Goal: Task Accomplishment & Management: Manage account settings

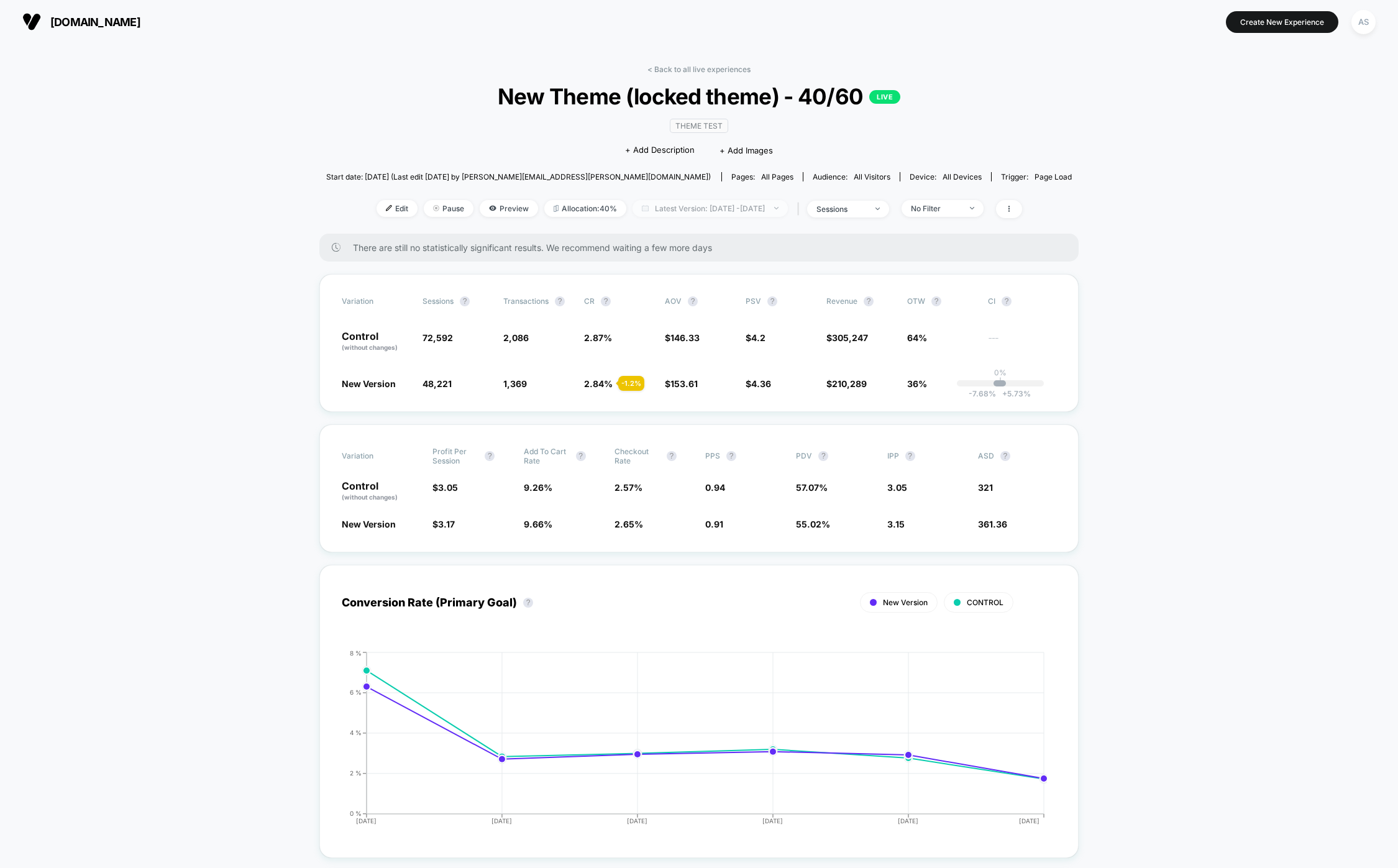
click at [705, 200] on span "Latest Version: Jul 14, 2025 - Aug 13, 2025" at bounding box center [710, 209] width 155 height 17
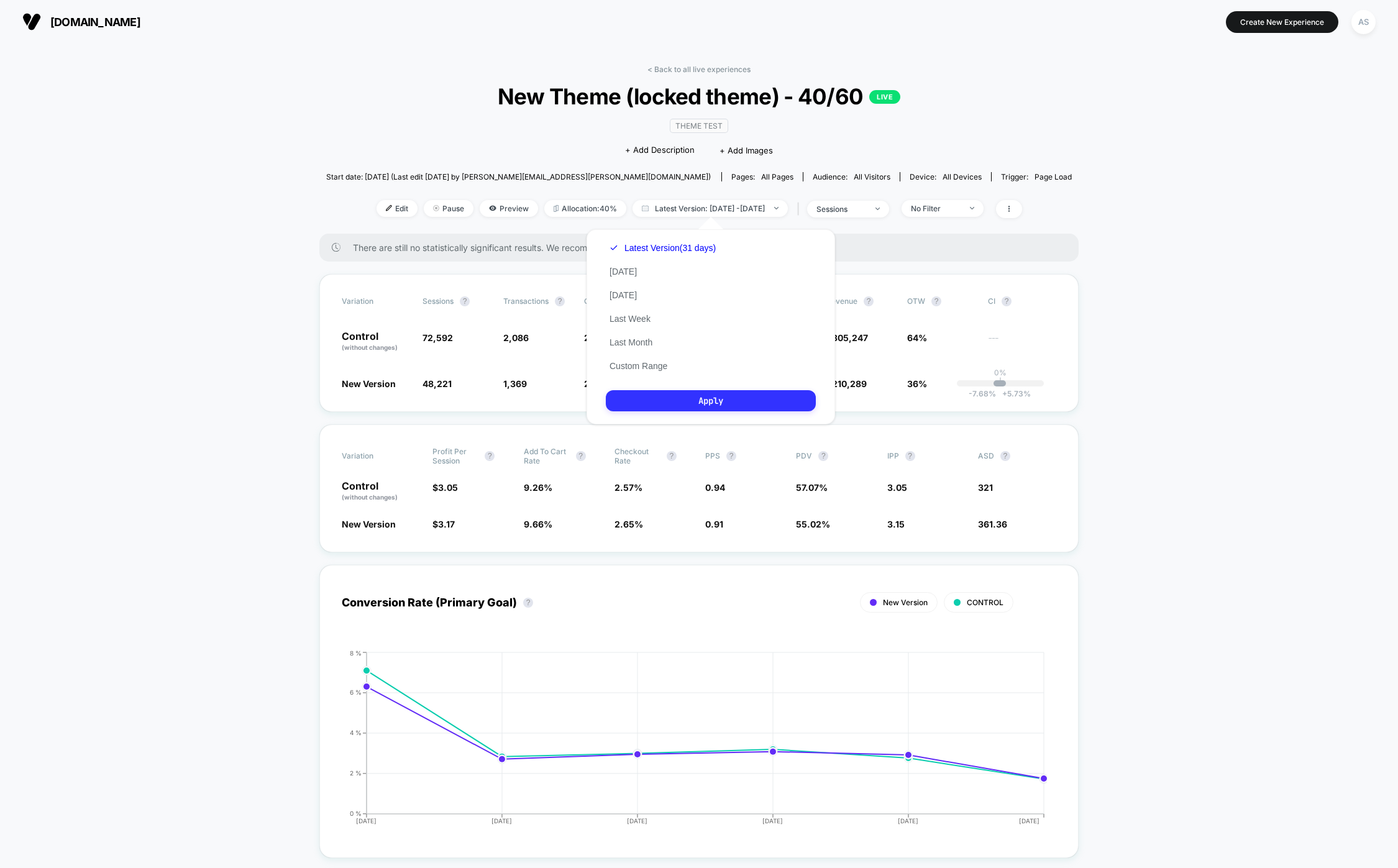
click at [694, 392] on button "Apply" at bounding box center [710, 400] width 210 height 21
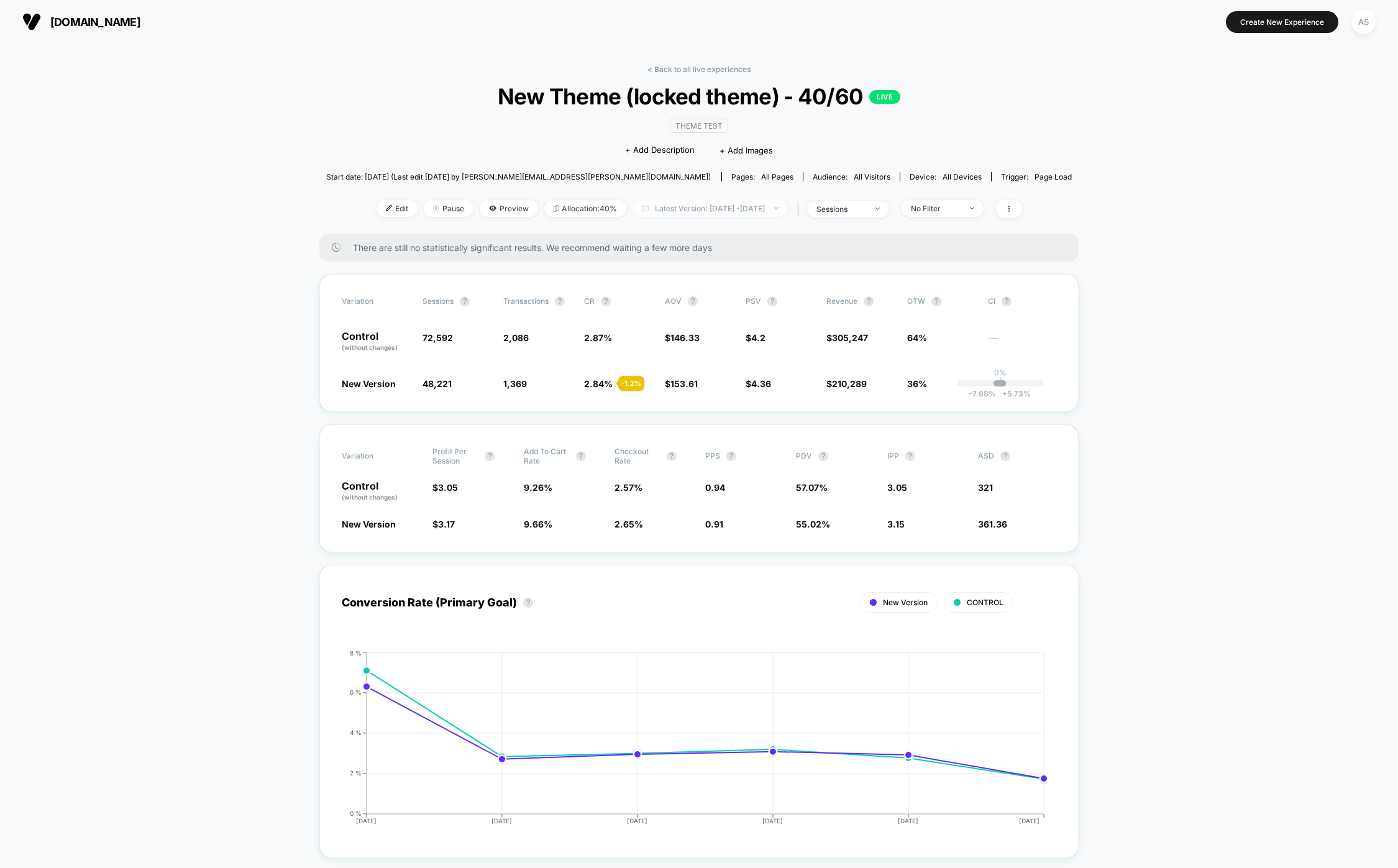
click at [686, 208] on span "Latest Version: Jul 14, 2025 - Aug 13, 2025" at bounding box center [710, 209] width 155 height 17
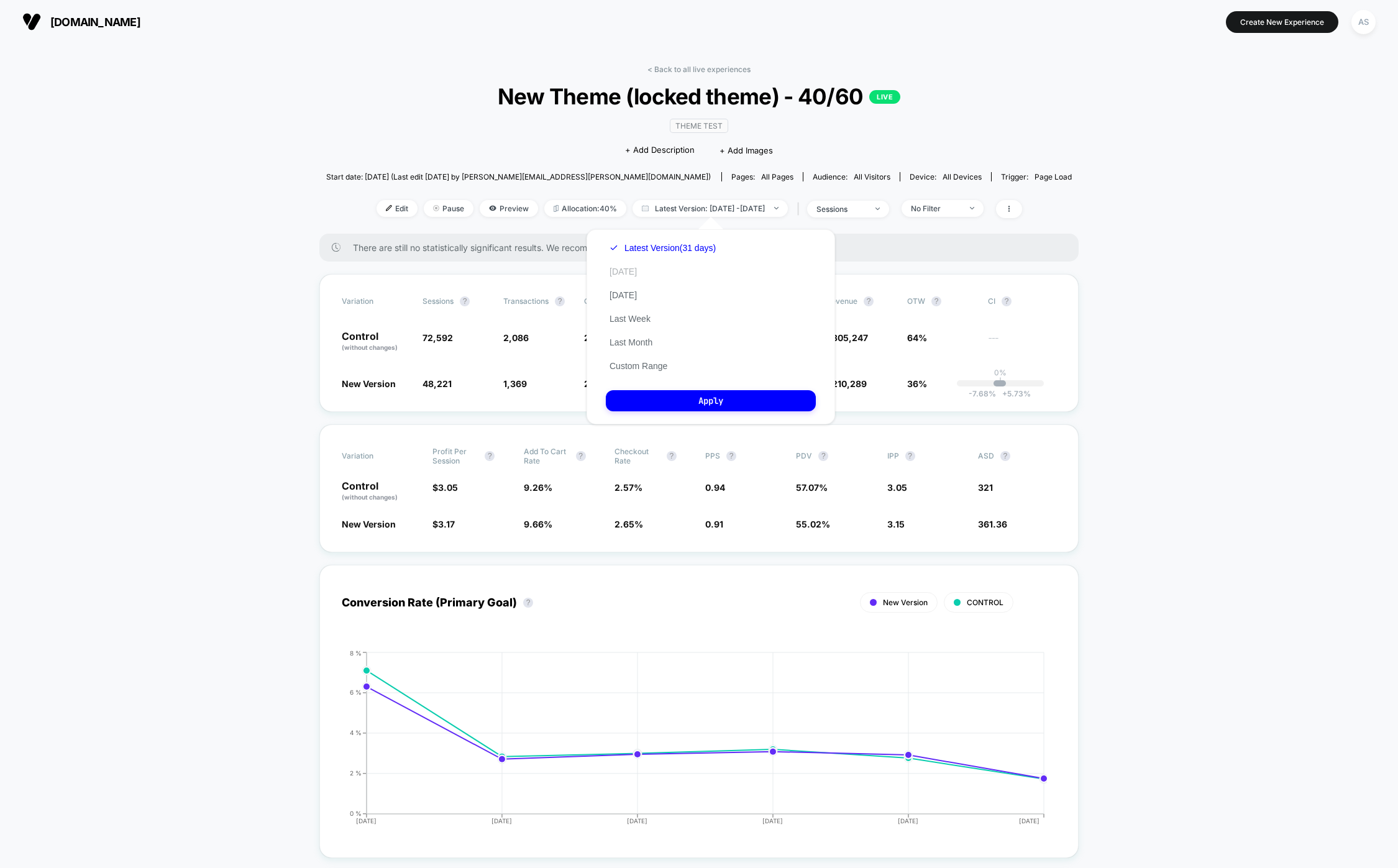
click at [616, 273] on button "[DATE]" at bounding box center [623, 271] width 35 height 11
click at [660, 394] on button "Apply" at bounding box center [710, 400] width 210 height 21
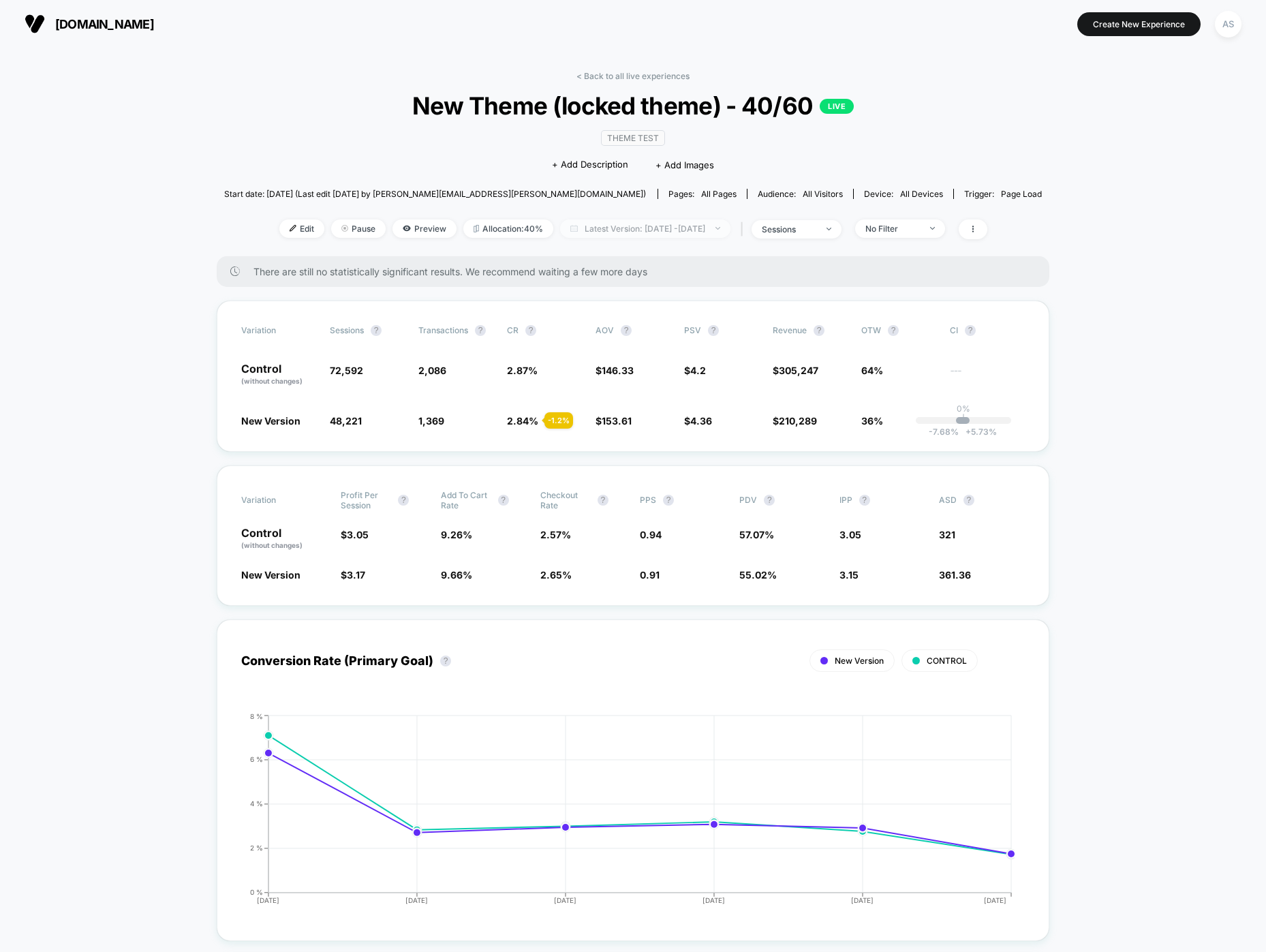
click at [695, 226] on span "Latest Version: [DATE] - [DATE]" at bounding box center [645, 229] width 170 height 19
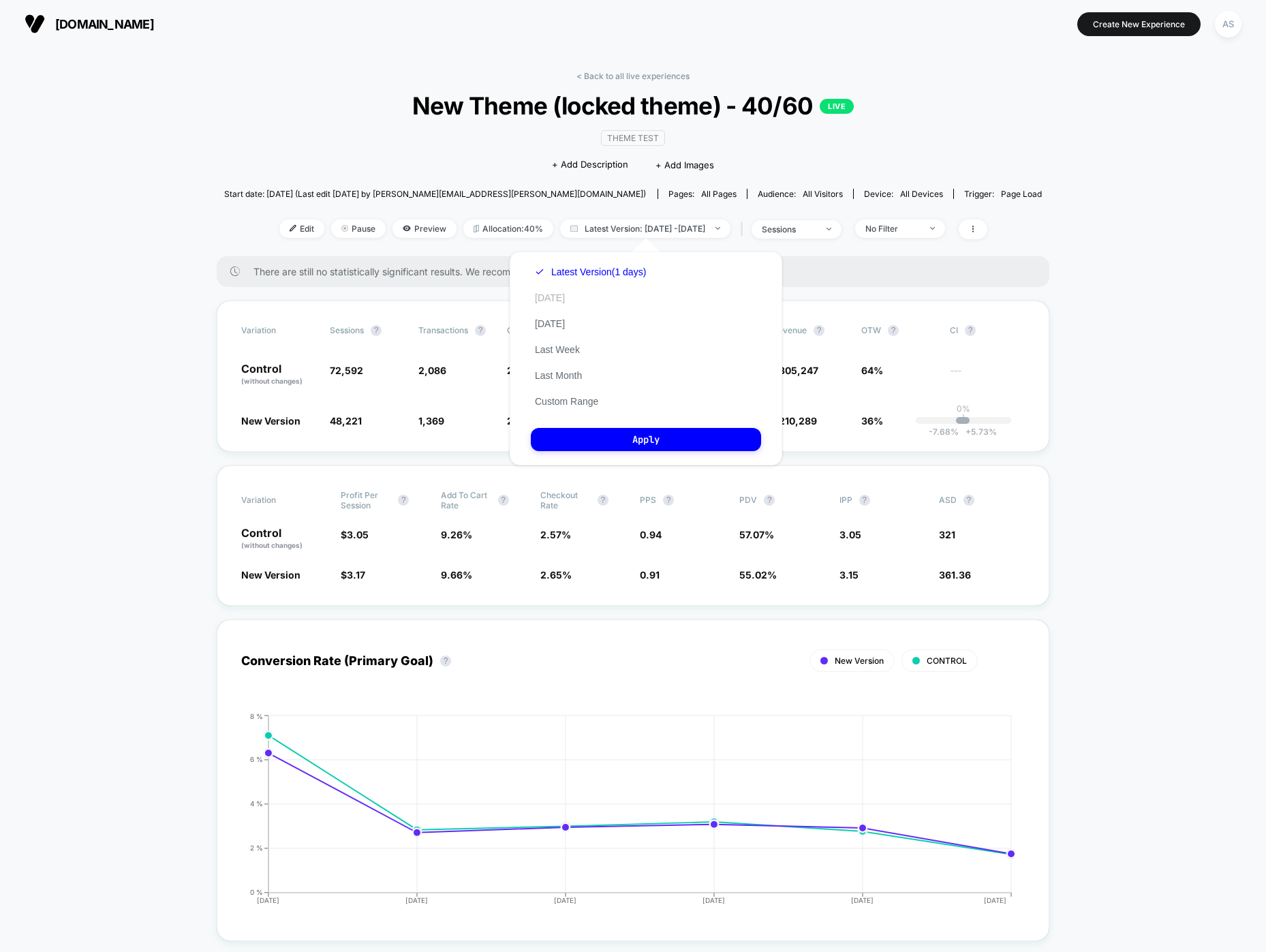
click at [562, 303] on div "Latest Version (1 days) Today Yesterday Last Week Last Month Custom Range" at bounding box center [590, 336] width 119 height 155
click at [541, 294] on button "[DATE]" at bounding box center [550, 297] width 38 height 12
click at [665, 439] on button "Apply" at bounding box center [645, 439] width 230 height 24
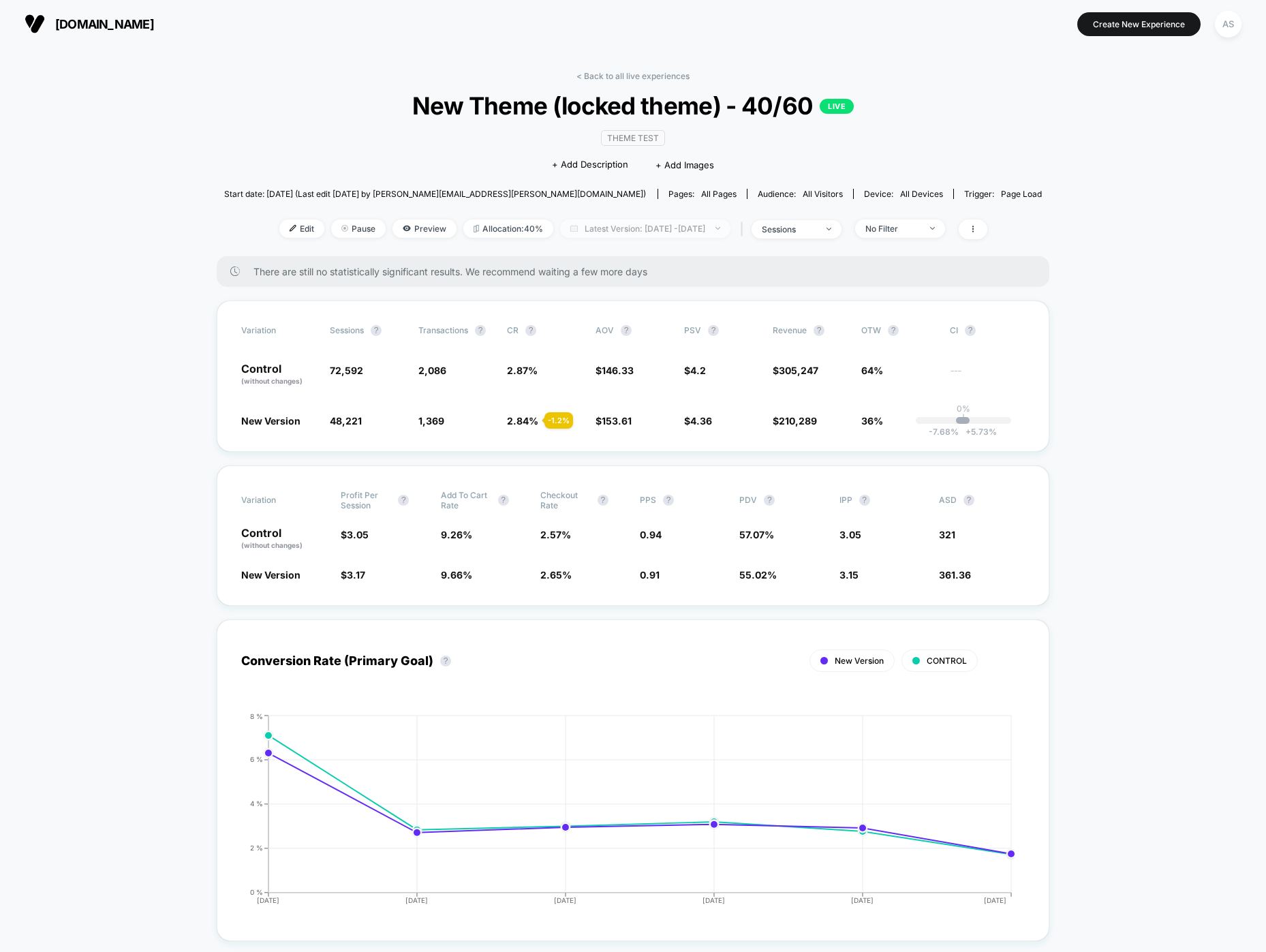
click at [644, 229] on span "Latest Version: [DATE] - [DATE]" at bounding box center [645, 229] width 170 height 19
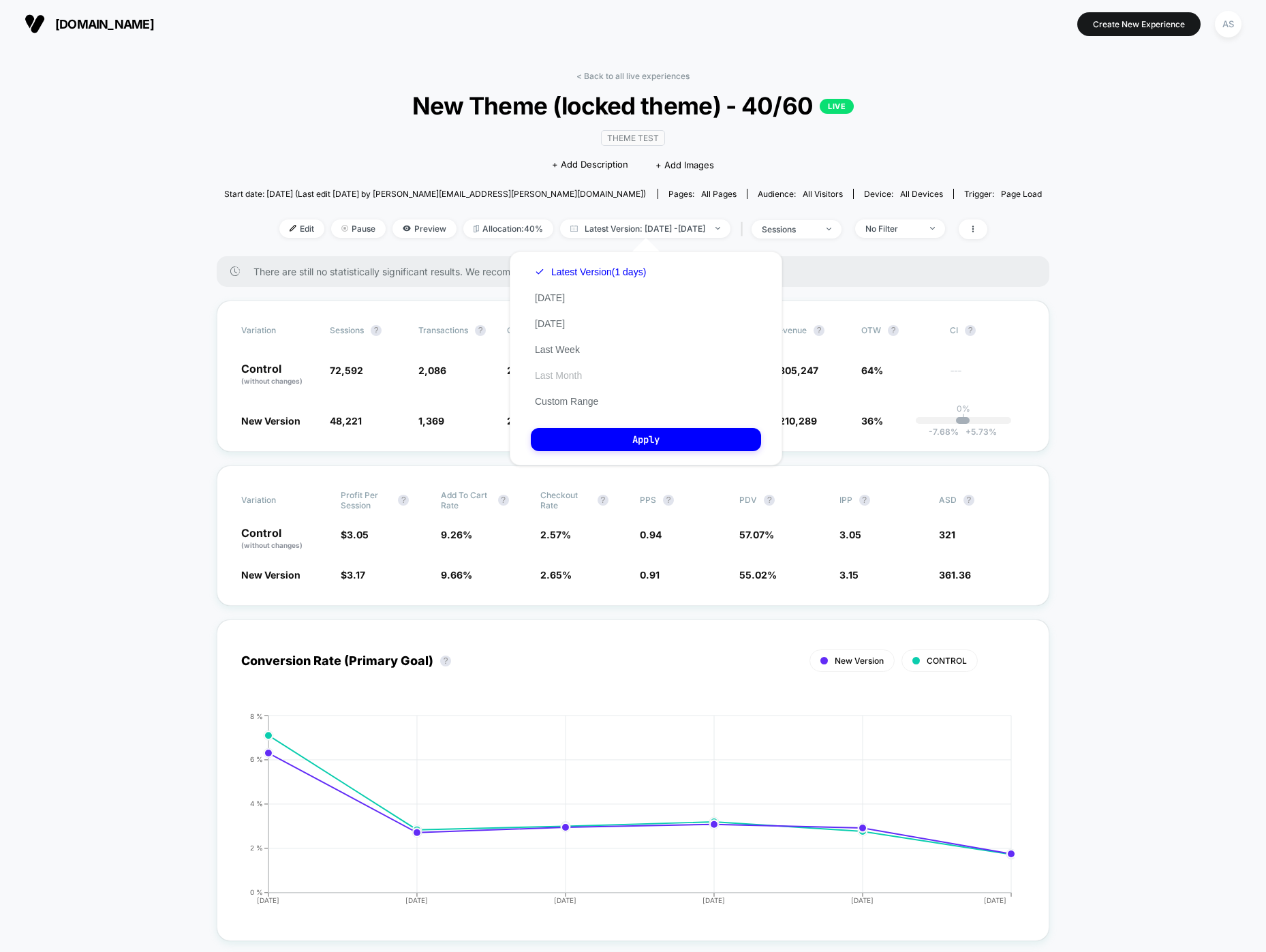
click at [558, 374] on button "Last Month" at bounding box center [558, 375] width 55 height 12
click at [626, 428] on button "Apply" at bounding box center [645, 439] width 230 height 24
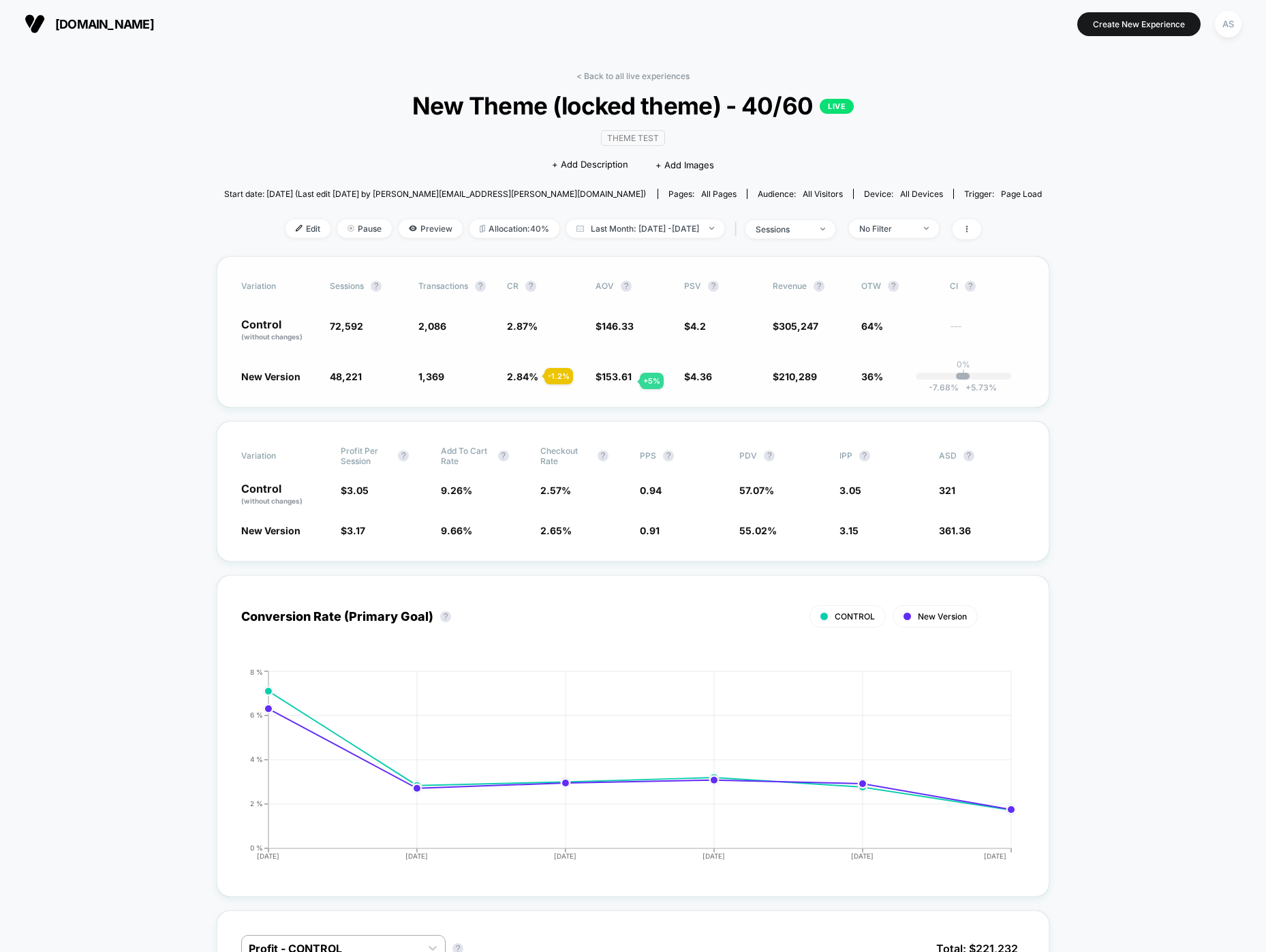
drag, startPoint x: 603, startPoint y: 328, endPoint x: 623, endPoint y: 381, distance: 56.6
click at [623, 381] on div "Variation Sessions ? Transactions ? CR ? AOV ? PSV ? Revenue ? OTW ? CI ? Contr…" at bounding box center [633, 332] width 832 height 151
click at [873, 227] on span "No Filter" at bounding box center [893, 229] width 90 height 19
click at [867, 284] on div "Mobile Visitors" at bounding box center [894, 279] width 87 height 14
click at [926, 434] on button "Save" at bounding box center [913, 427] width 125 height 23
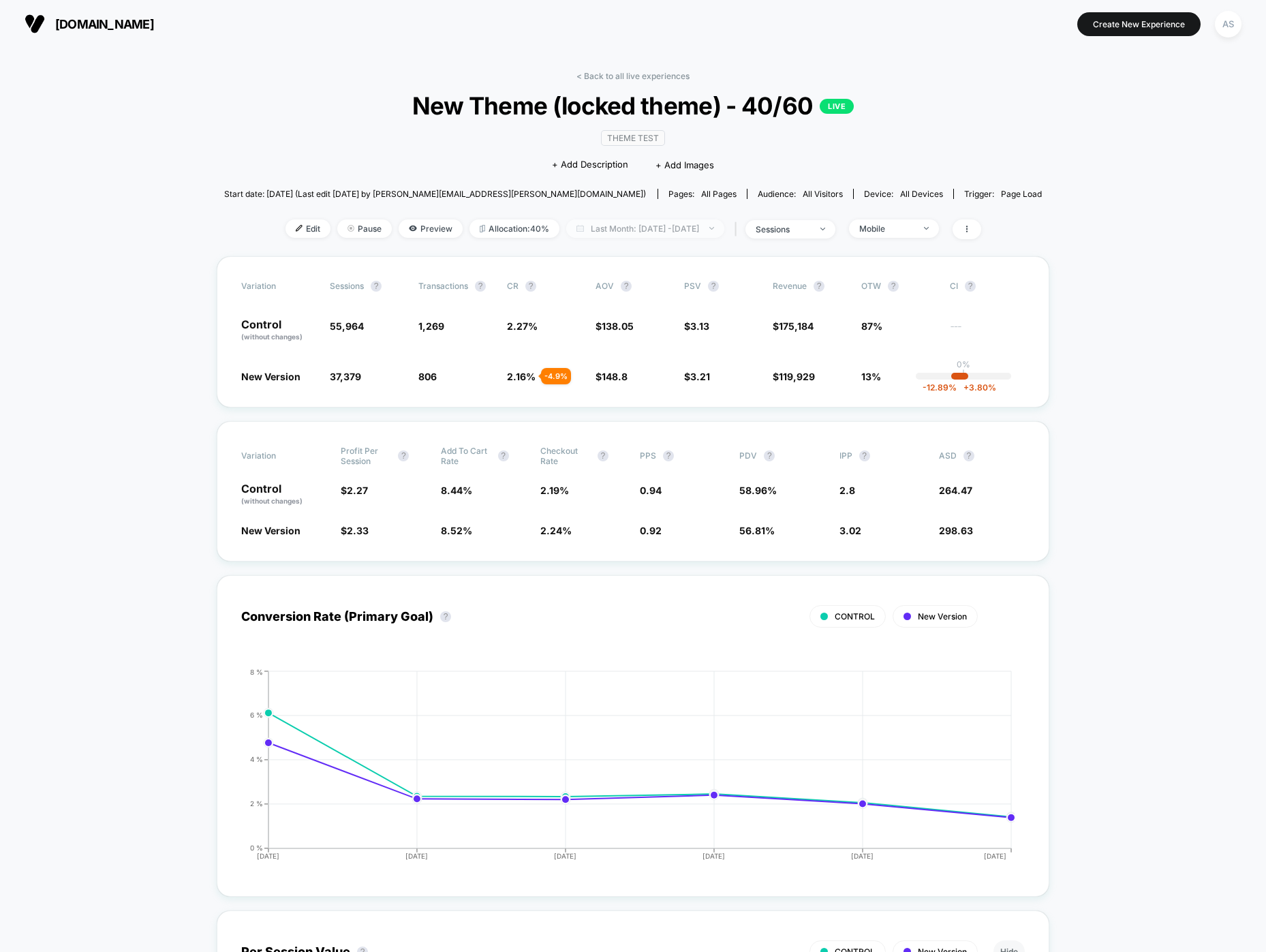
click at [688, 229] on span "Last Month: [DATE] - [DATE]" at bounding box center [645, 229] width 158 height 19
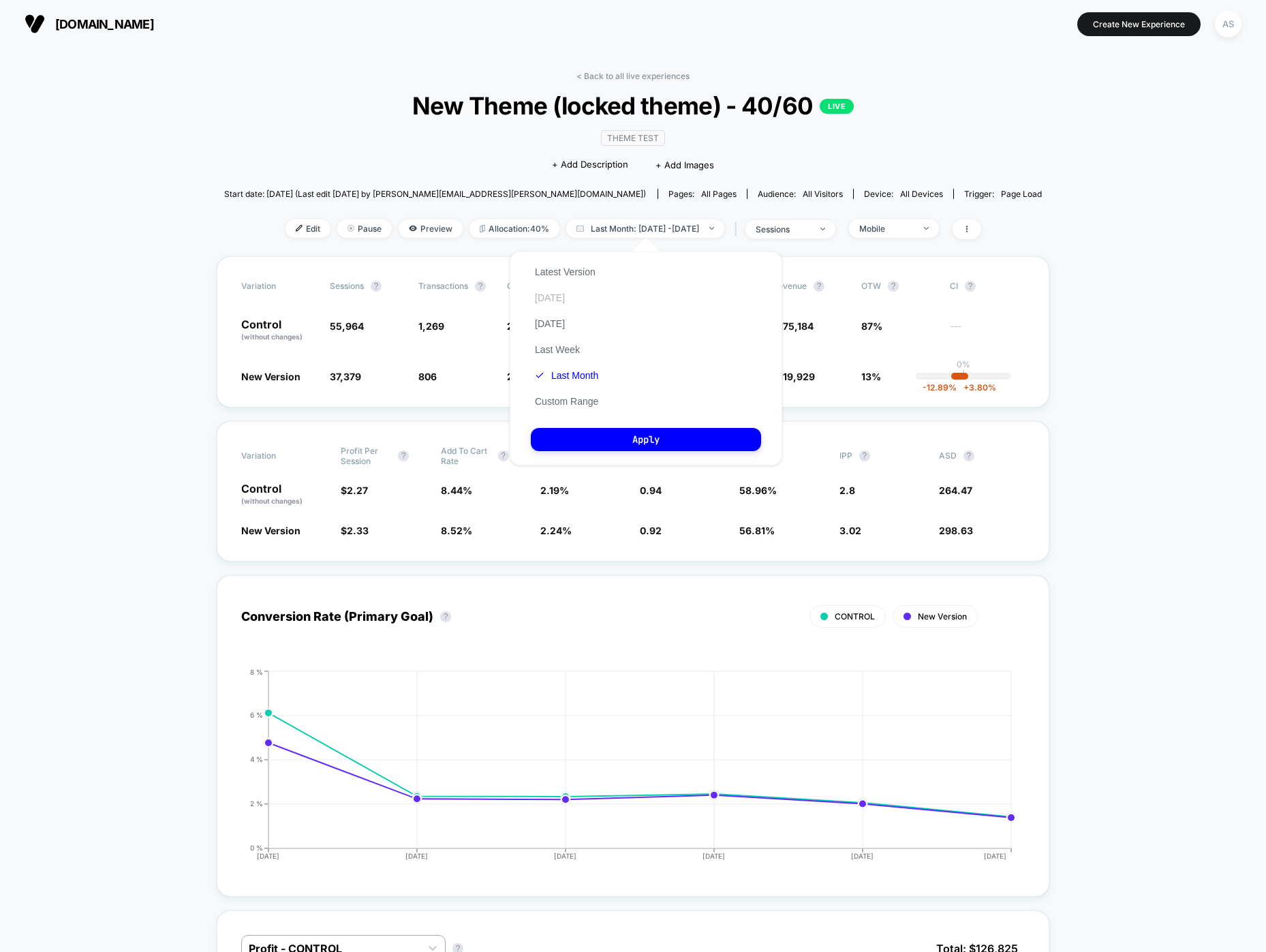
click at [560, 296] on button "[DATE]" at bounding box center [550, 297] width 38 height 12
click at [679, 454] on div "Latest Version [DATE] [DATE] Last Week Last Month Custom Range Apply" at bounding box center [645, 358] width 272 height 214
click at [684, 445] on button "Apply" at bounding box center [645, 439] width 230 height 24
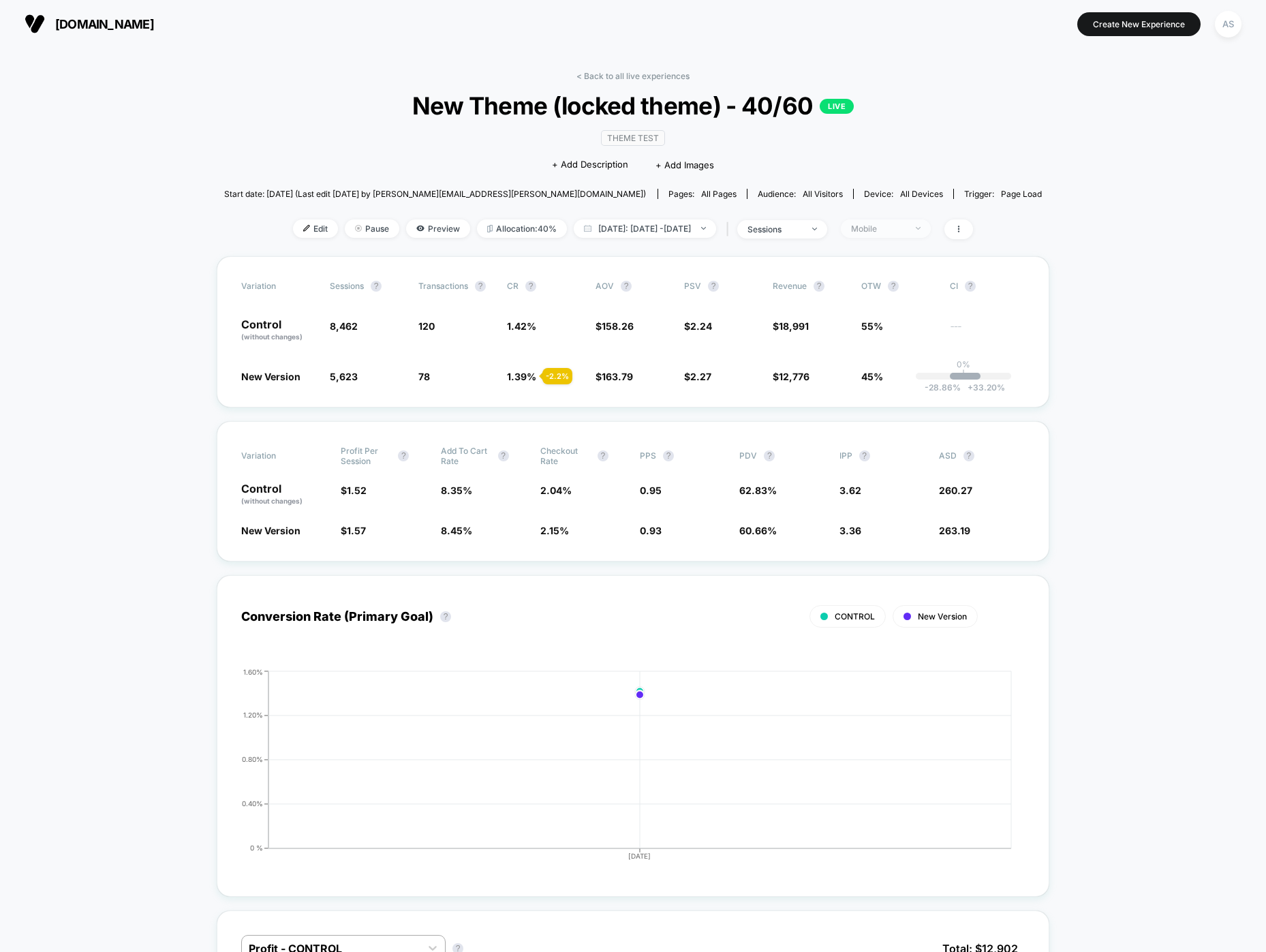
click at [890, 225] on div "Mobile" at bounding box center [878, 229] width 54 height 10
click at [880, 304] on span "Desktop Visitors" at bounding box center [901, 307] width 73 height 11
click at [905, 431] on button "Save" at bounding box center [906, 427] width 125 height 23
click at [626, 227] on span "[DATE]: [DATE] - [DATE]" at bounding box center [645, 229] width 142 height 19
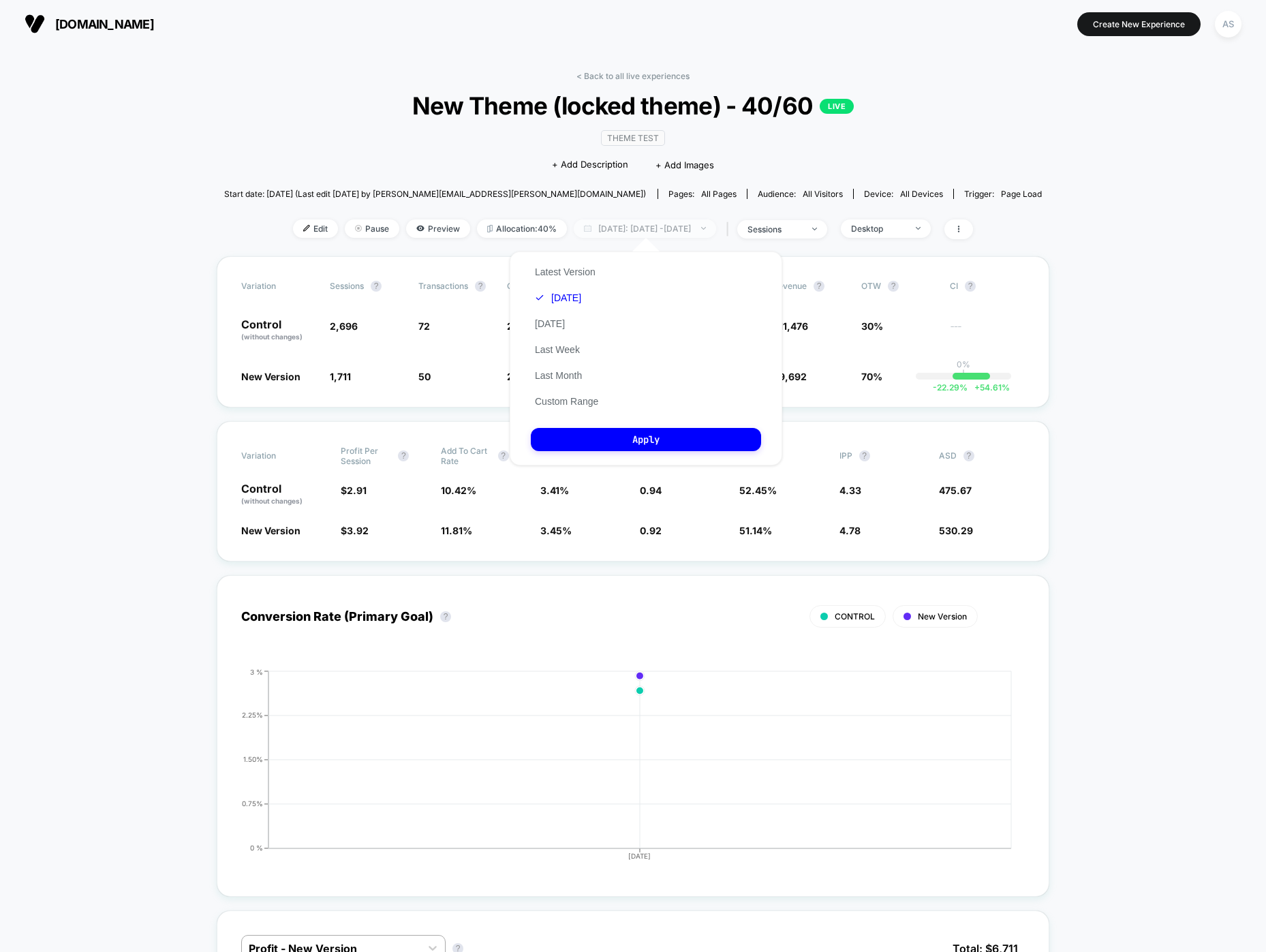
click at [626, 227] on span "[DATE]: [DATE] - [DATE]" at bounding box center [645, 229] width 142 height 19
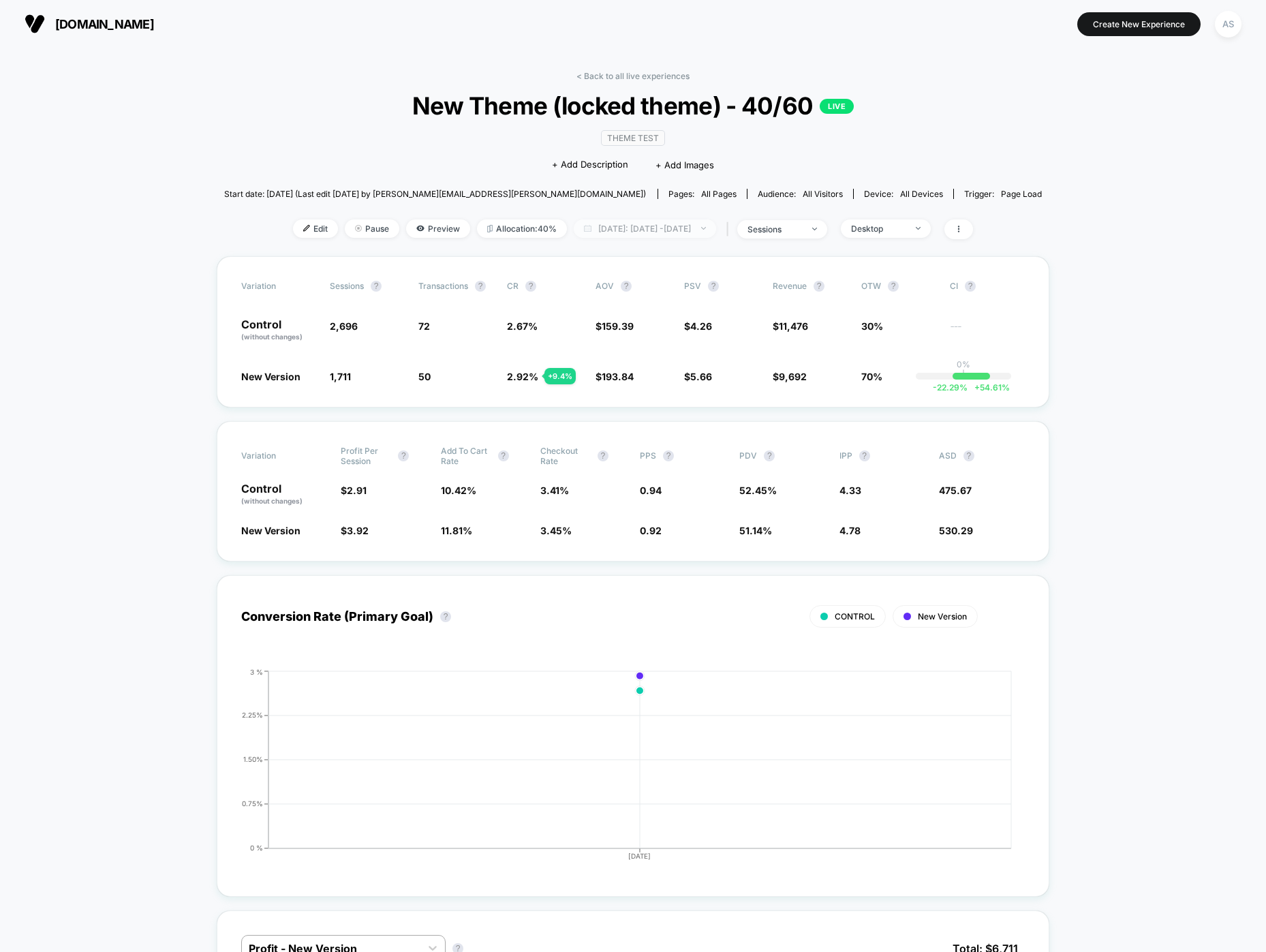
click at [662, 229] on span "[DATE]: [DATE] - [DATE]" at bounding box center [645, 229] width 142 height 19
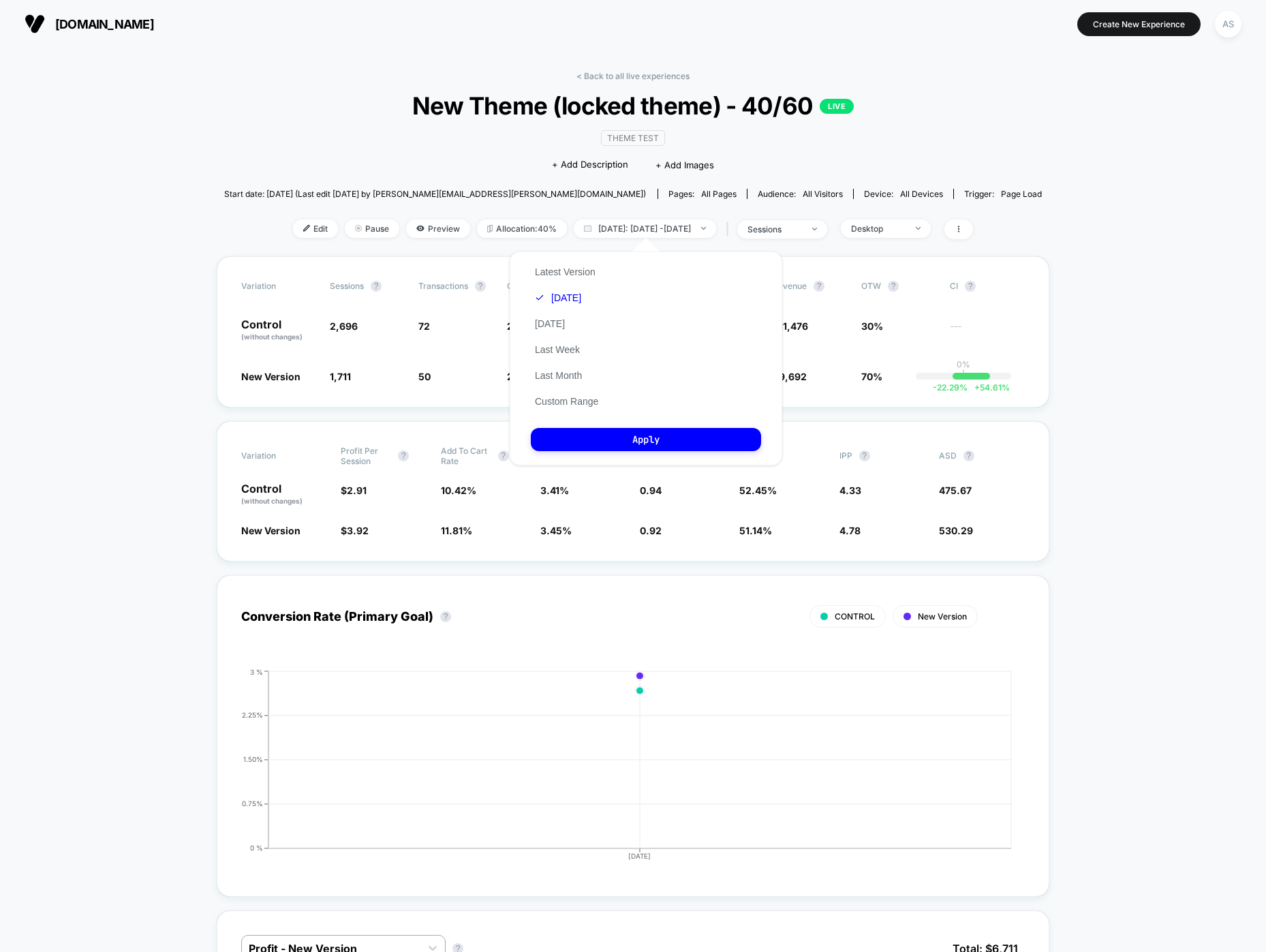
click at [561, 305] on div "Latest Version [DATE] [DATE] Last Week Last Month Custom Range" at bounding box center [566, 336] width 71 height 155
click at [564, 300] on button "[DATE]" at bounding box center [558, 297] width 54 height 12
click at [635, 449] on button "Apply" at bounding box center [645, 439] width 230 height 24
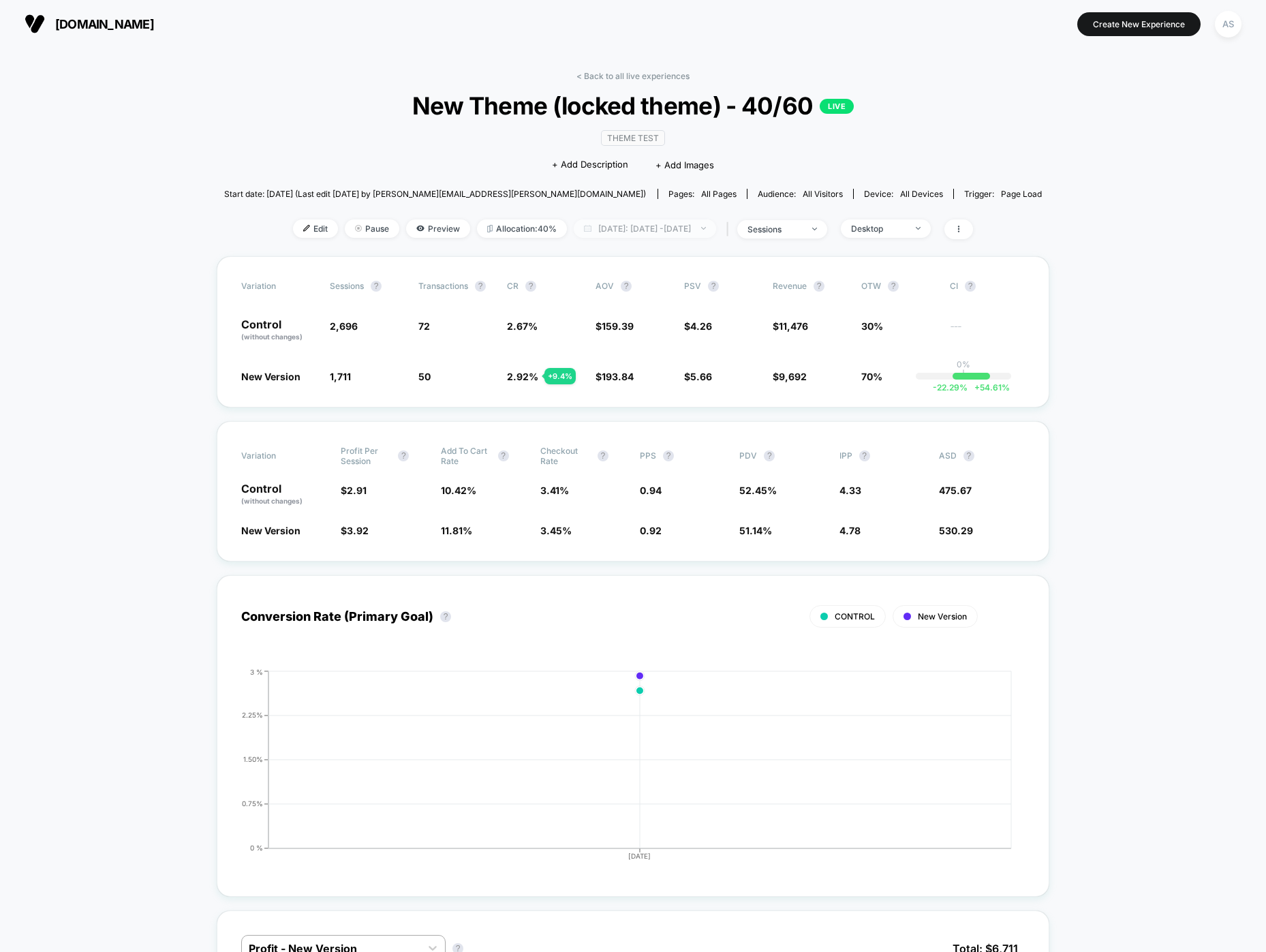
click at [639, 229] on span "[DATE]: [DATE] - [DATE]" at bounding box center [645, 229] width 142 height 19
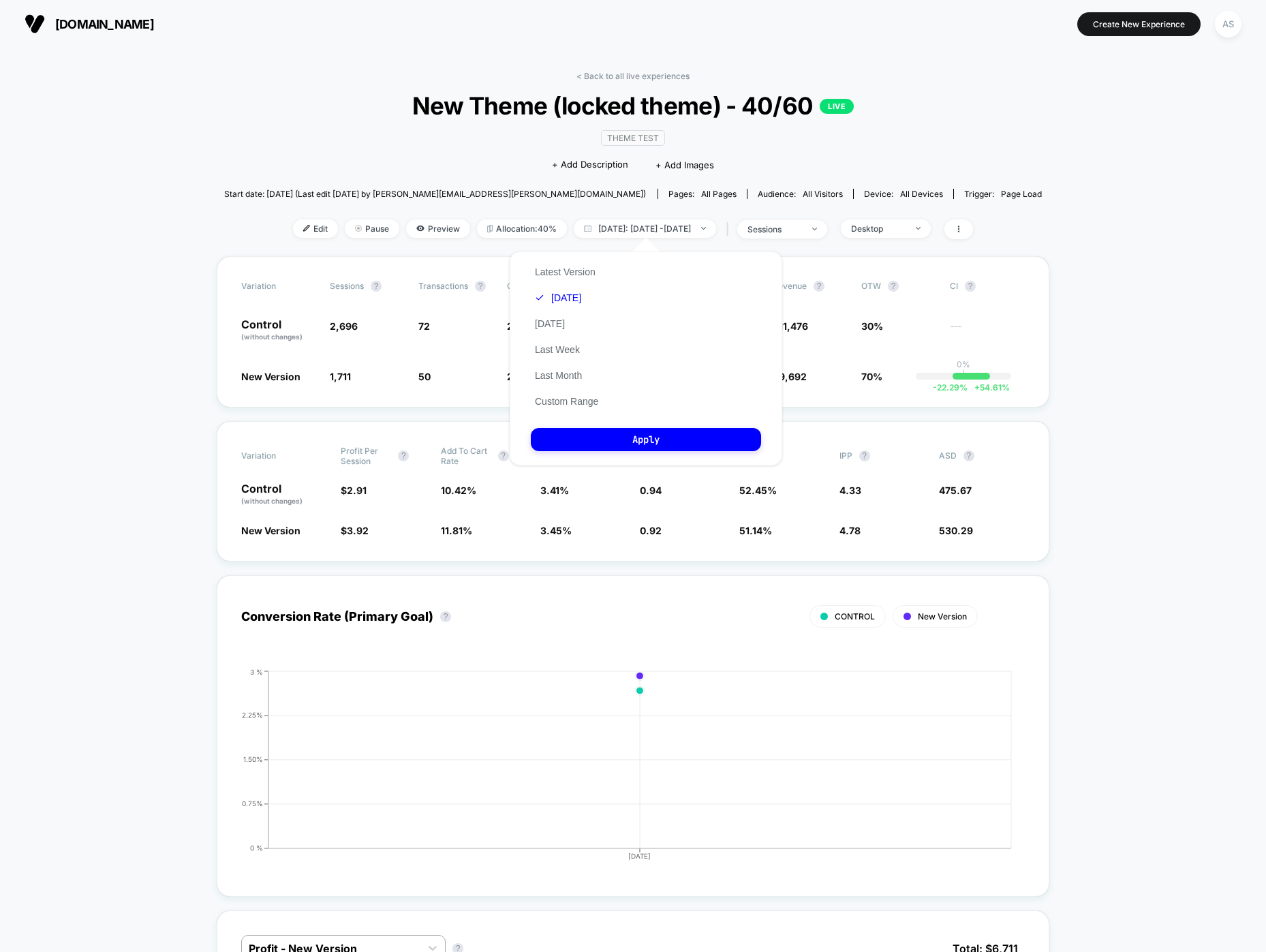
drag, startPoint x: 580, startPoint y: 275, endPoint x: 585, endPoint y: 292, distance: 17.7
click at [580, 275] on button "Latest Version" at bounding box center [565, 271] width 69 height 12
click at [655, 435] on button "Apply" at bounding box center [645, 439] width 230 height 24
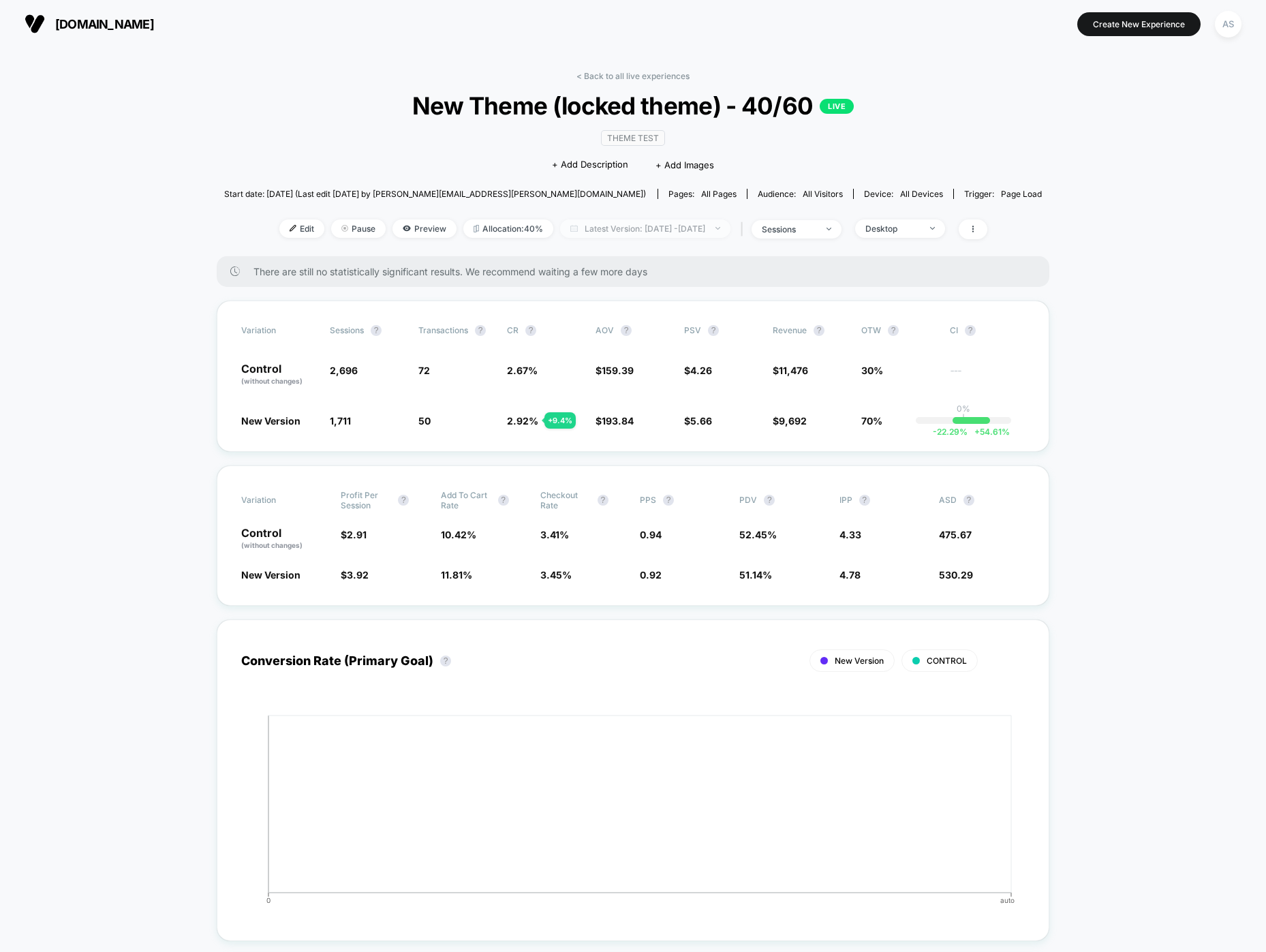
click at [626, 227] on span "Latest Version: [DATE] - [DATE]" at bounding box center [645, 229] width 170 height 19
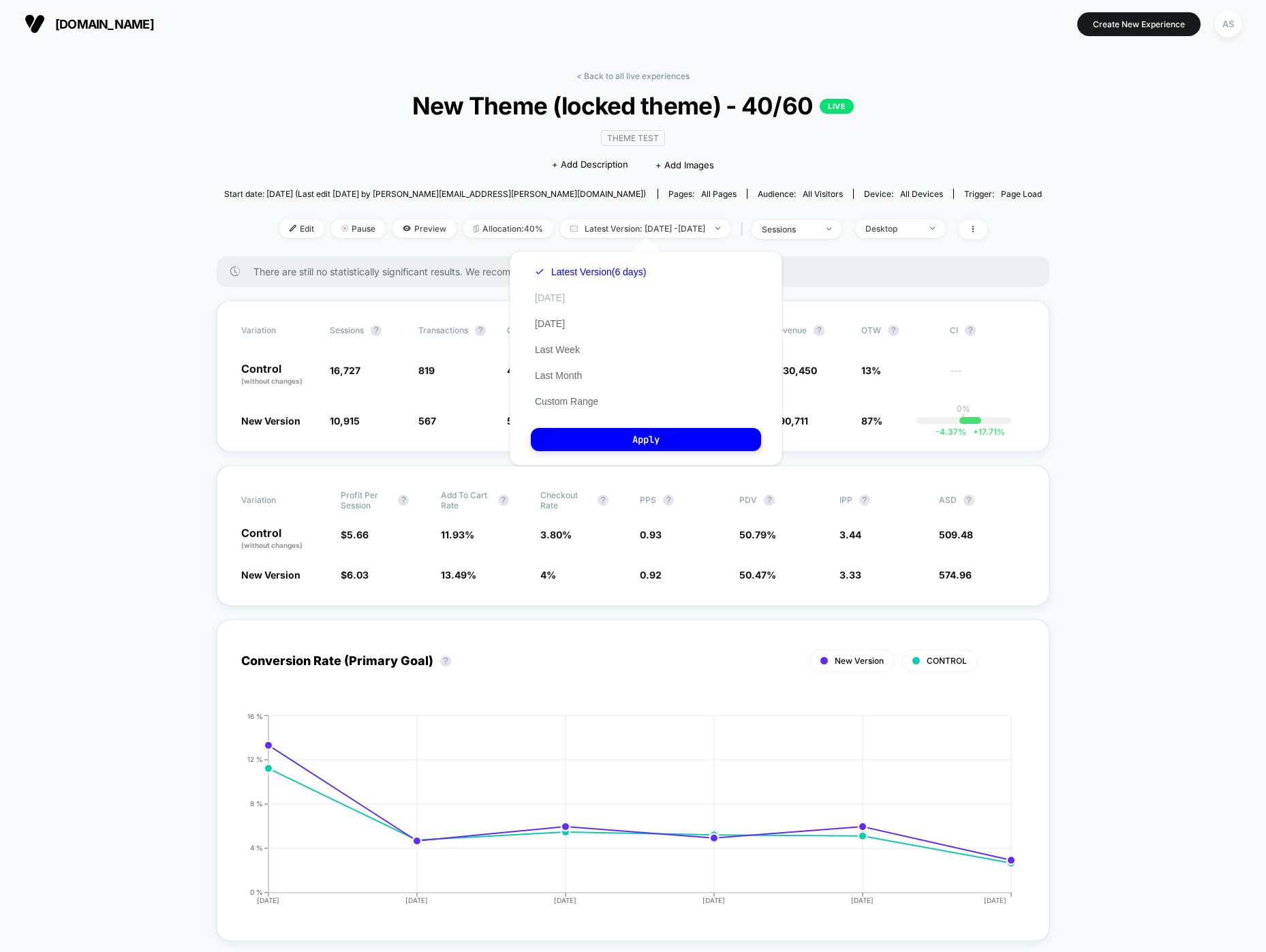
click at [564, 299] on button "[DATE]" at bounding box center [550, 297] width 38 height 12
click at [625, 438] on button "Apply" at bounding box center [645, 439] width 230 height 24
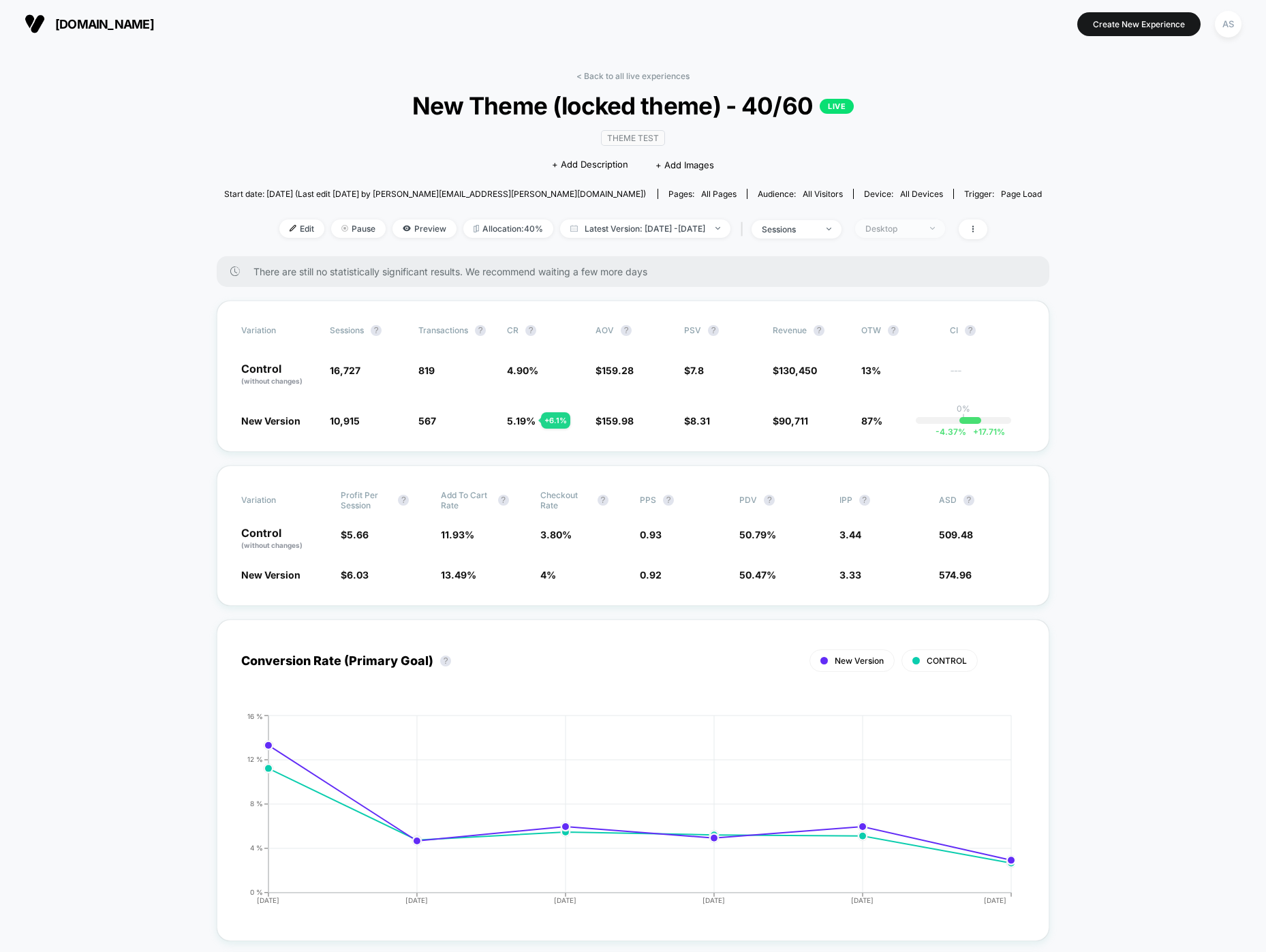
click at [909, 232] on div "Desktop" at bounding box center [892, 229] width 54 height 10
click at [901, 393] on span "No Filter" at bounding box center [899, 388] width 38 height 11
click at [918, 430] on button "Save" at bounding box center [921, 427] width 125 height 23
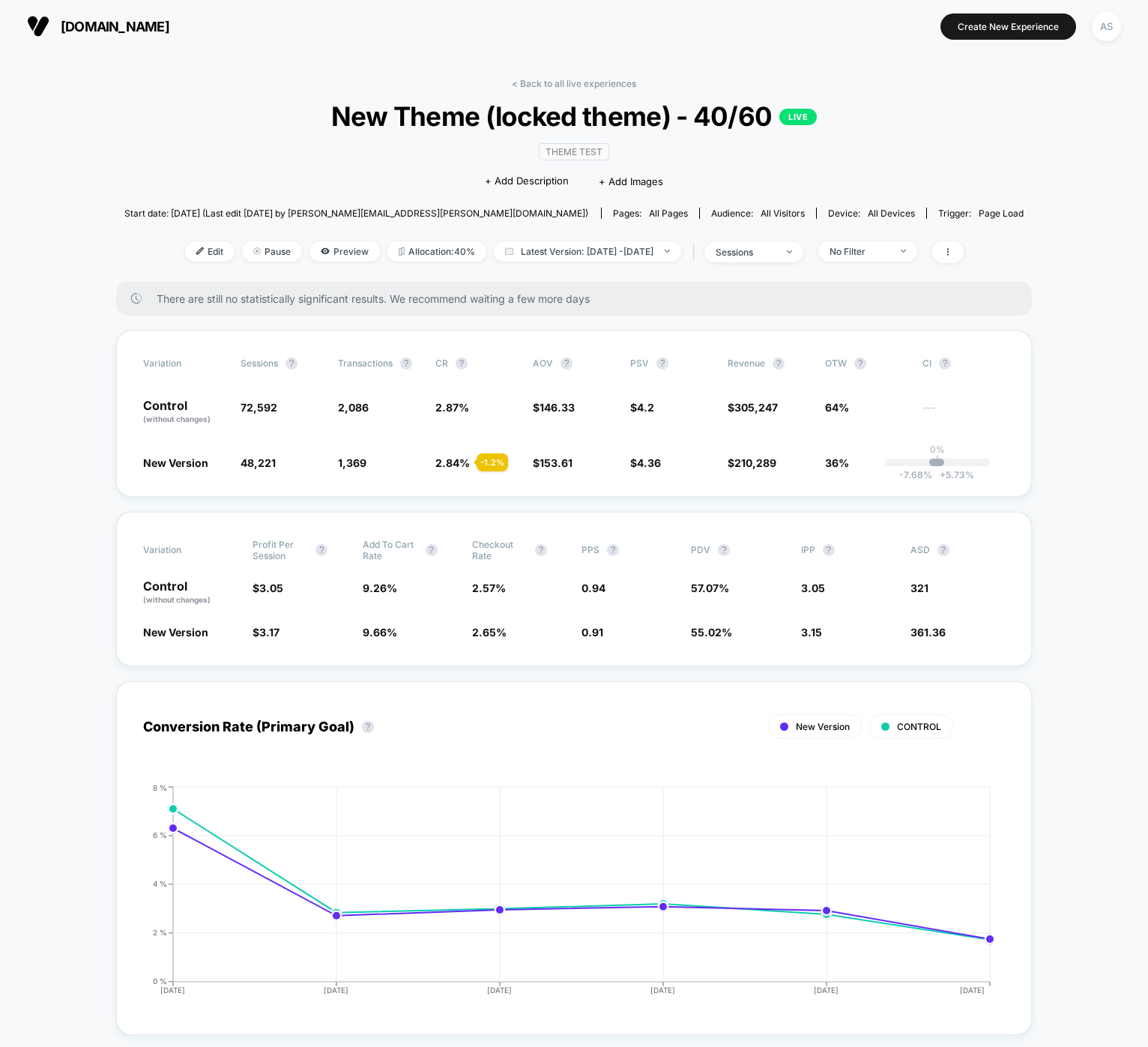
click at [143, 27] on span "[DOMAIN_NAME]" at bounding box center [114, 27] width 109 height 16
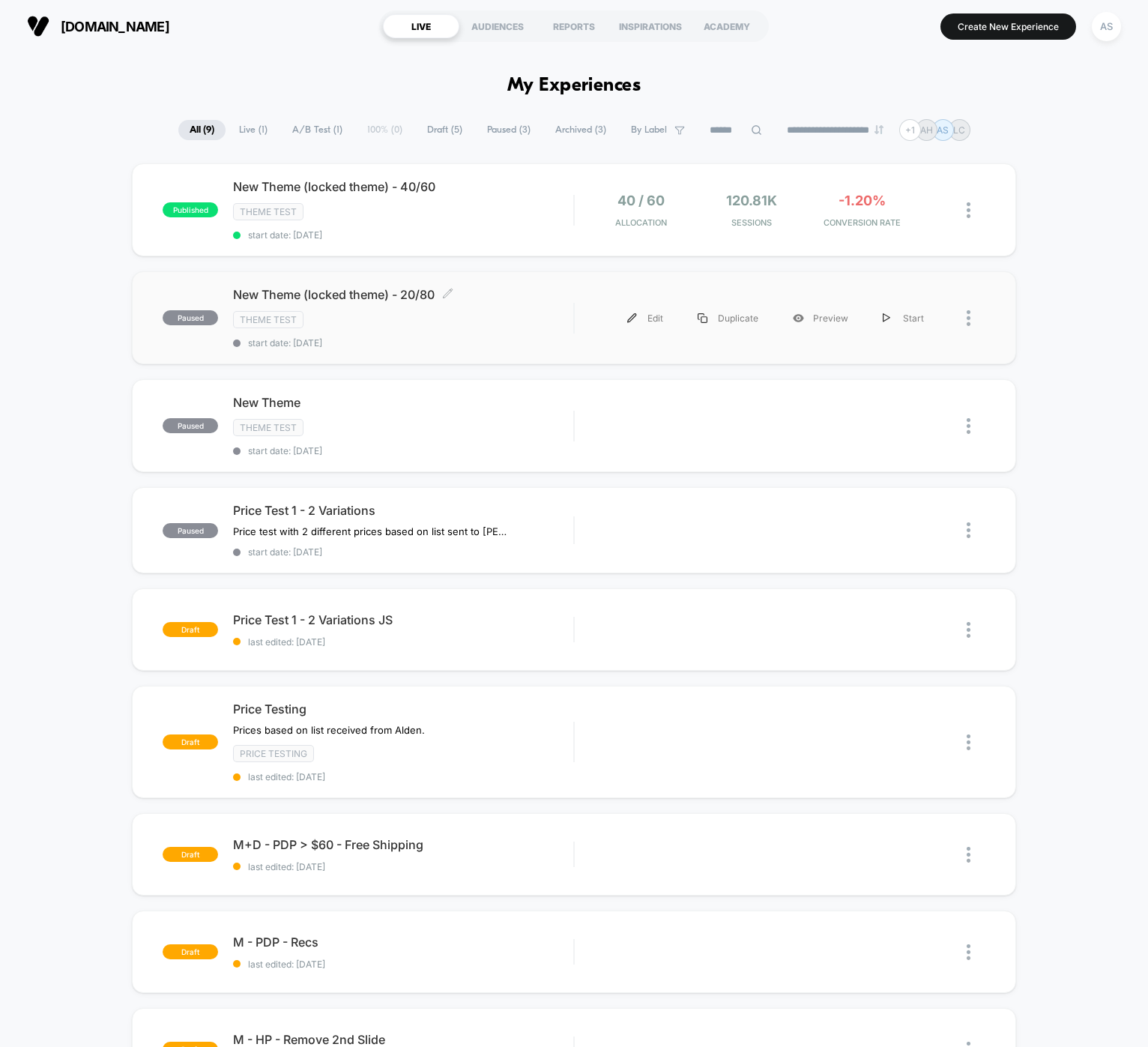
click at [378, 294] on span "New Theme (locked theme) - 20/80 Click to edit experience details" at bounding box center [403, 294] width 340 height 15
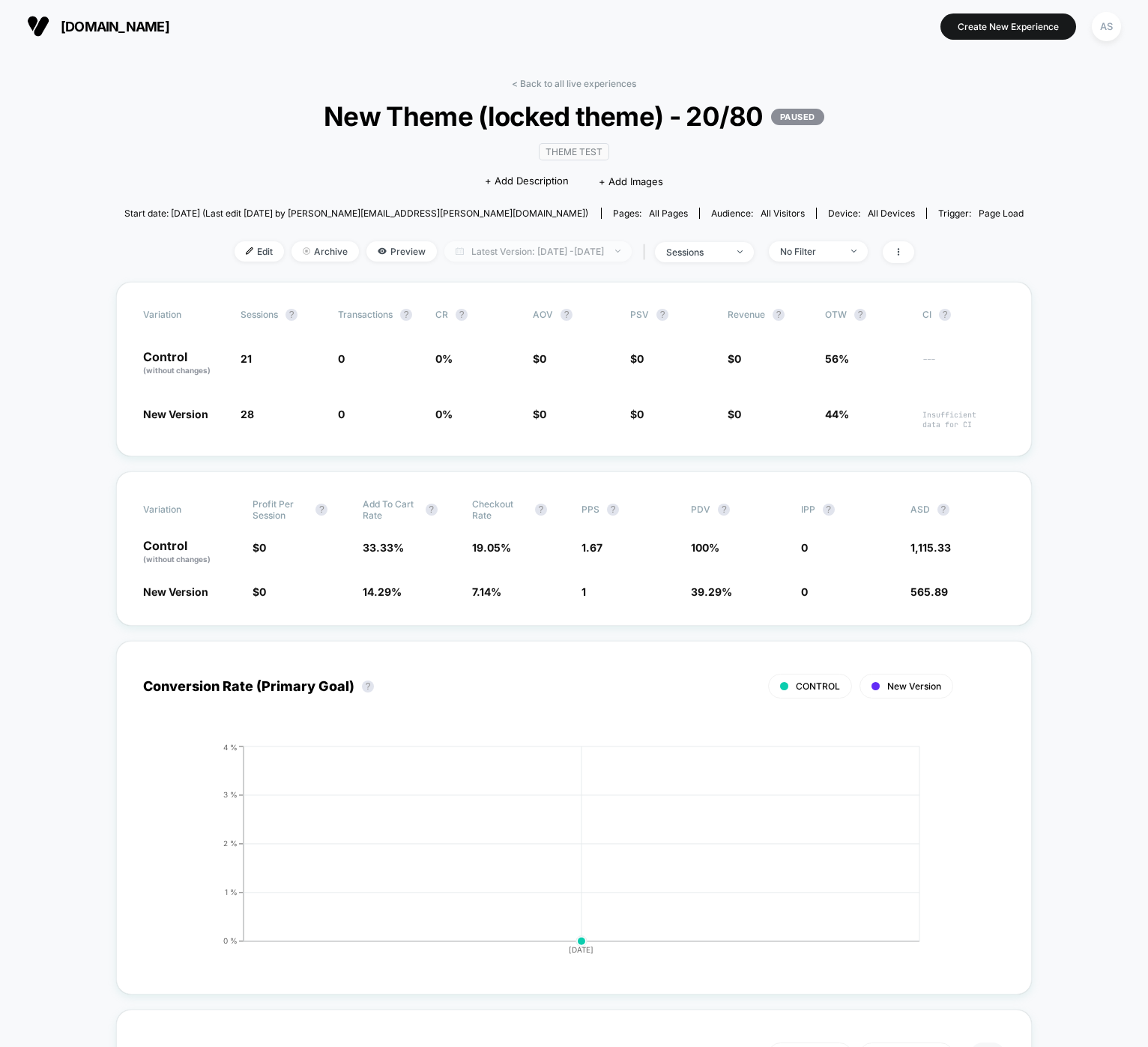
click at [538, 248] on span "Latest Version: Aug 8, 2025 - Aug 13, 2025" at bounding box center [538, 252] width 187 height 20
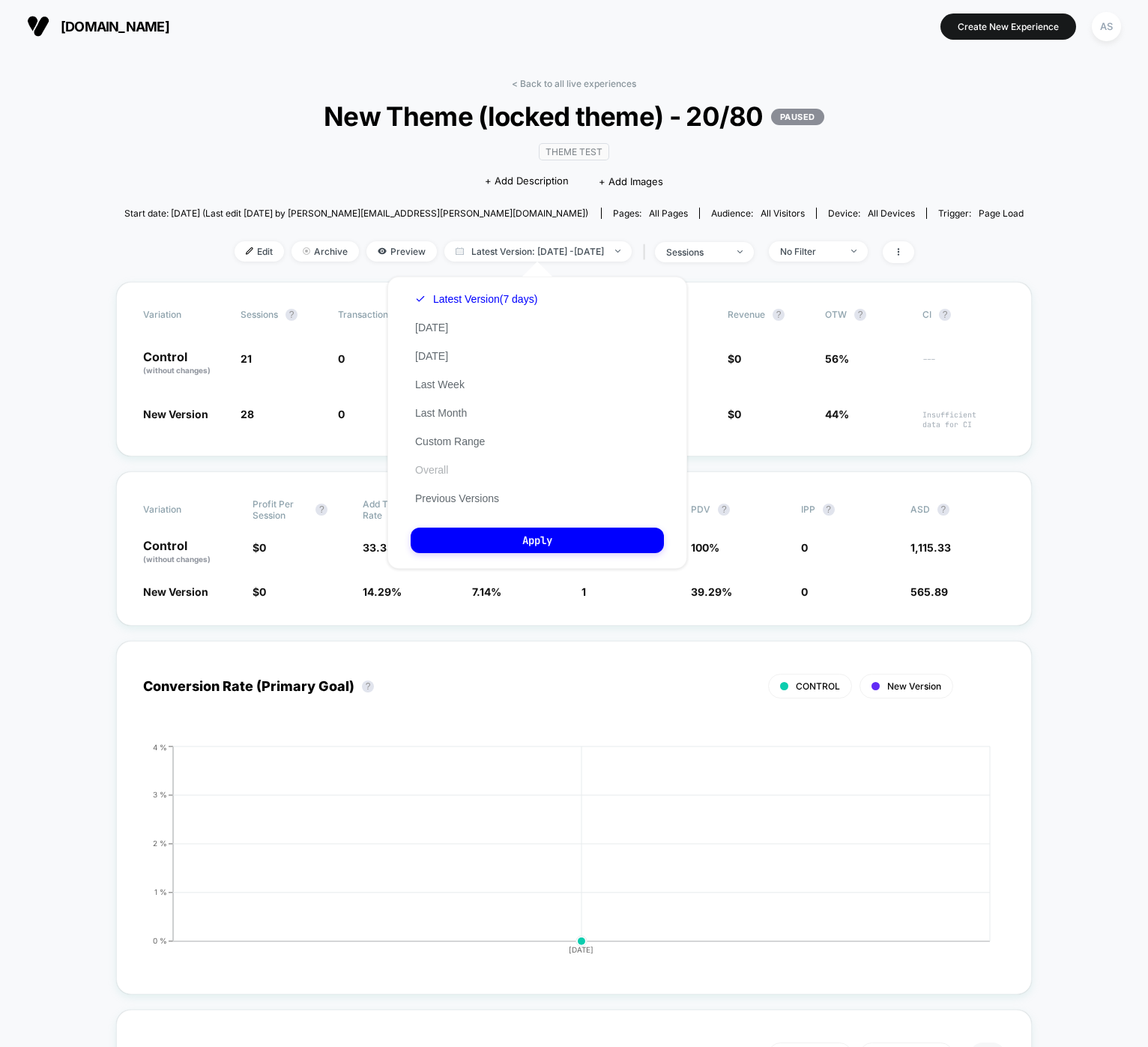
click at [422, 463] on button "Overall" at bounding box center [432, 469] width 42 height 13
click at [520, 539] on button "Apply" at bounding box center [537, 540] width 253 height 26
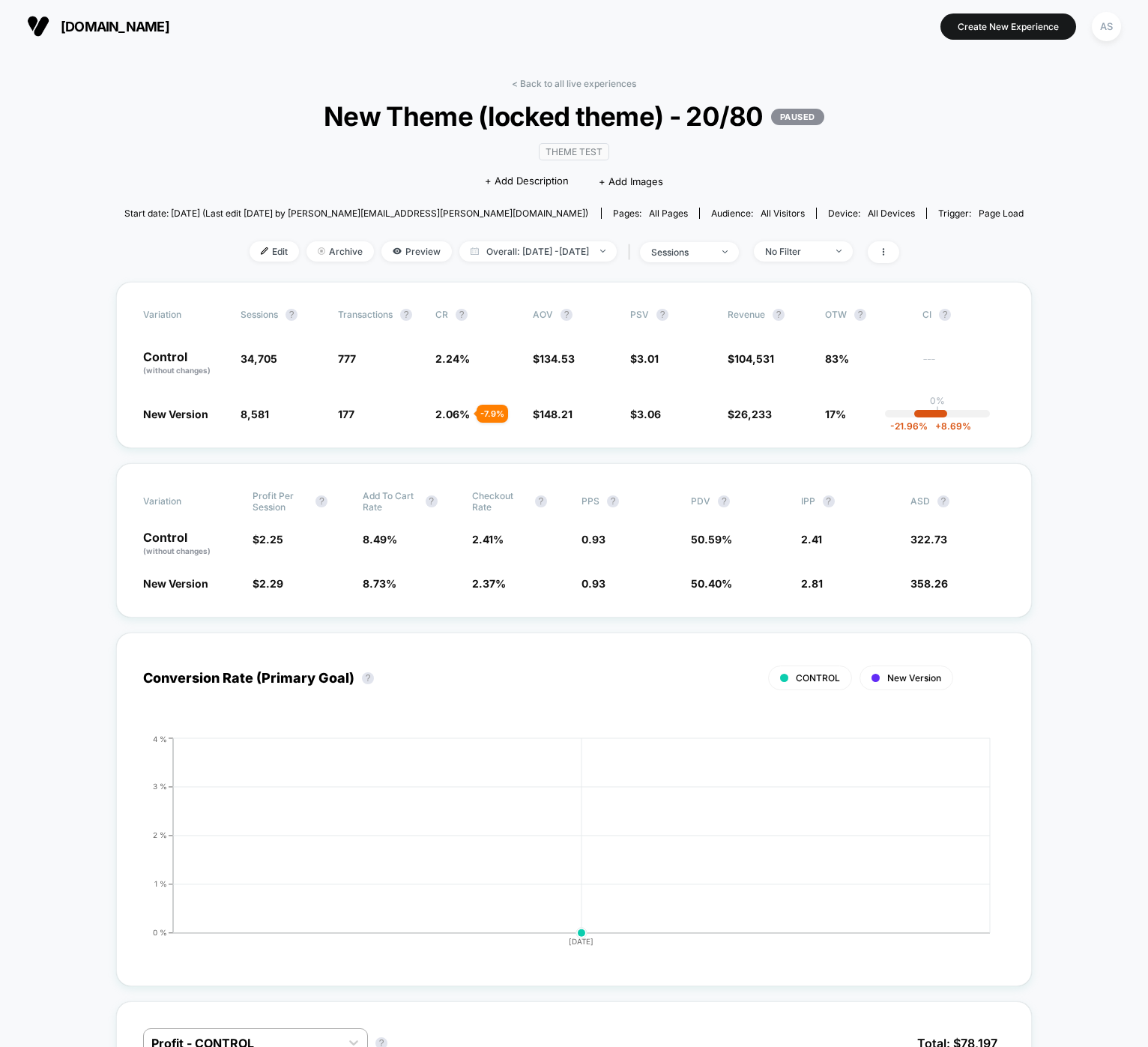
click at [538, 263] on div "< Back to all live experiences New Theme (locked theme) - 20/80 PAUSED Theme Te…" at bounding box center [574, 179] width 900 height 204
click at [547, 86] on link "< Back to all live experiences" at bounding box center [574, 83] width 125 height 11
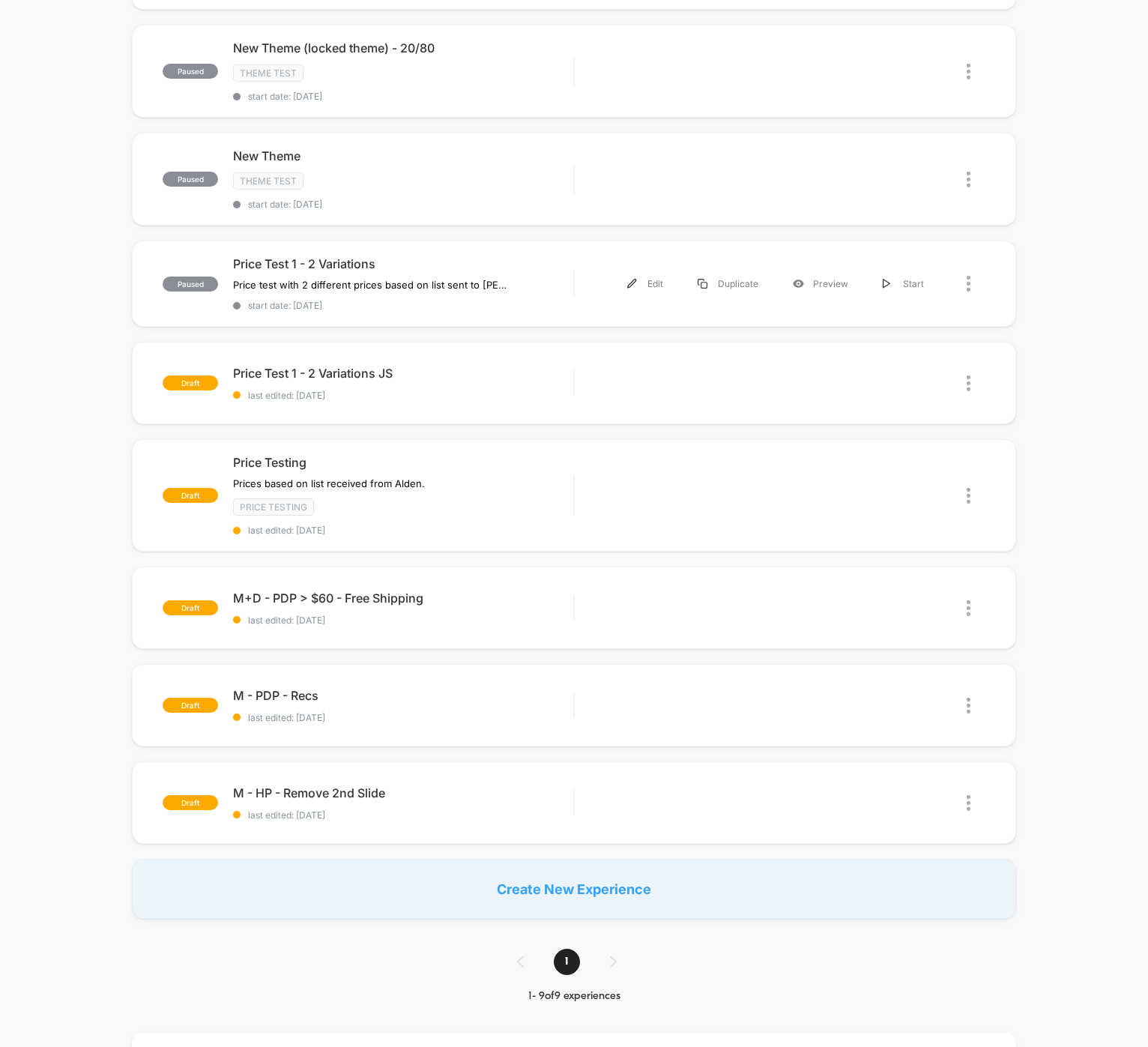
scroll to position [375, 0]
